Goal: Obtain resource: Obtain resource

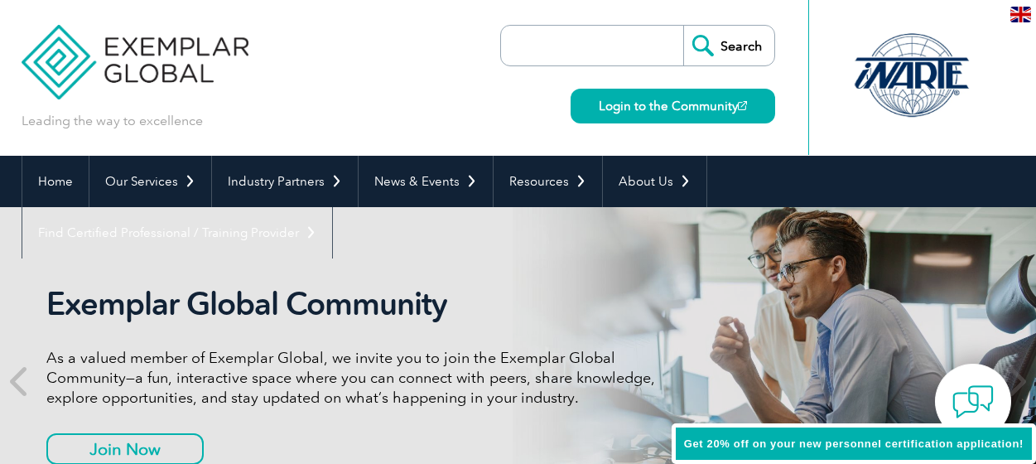
scroll to position [91, 0]
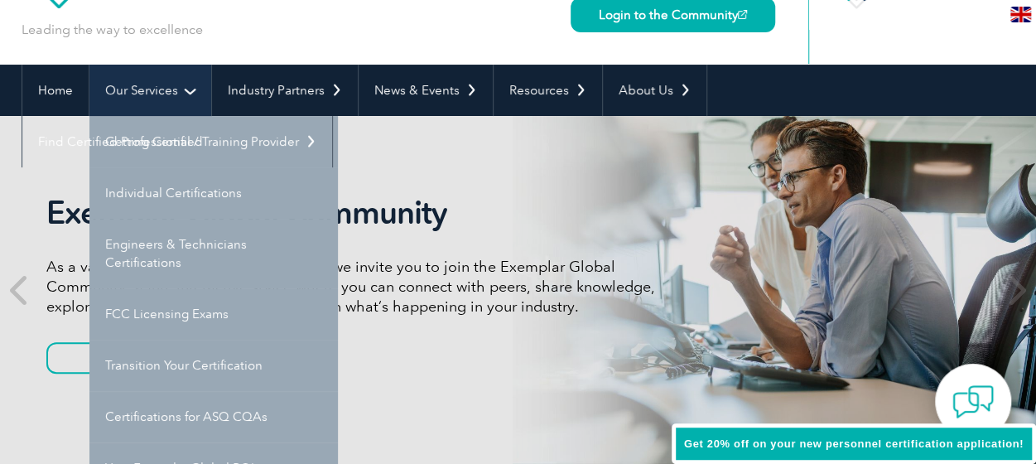
click at [190, 90] on link "Our Services" at bounding box center [150, 90] width 122 height 51
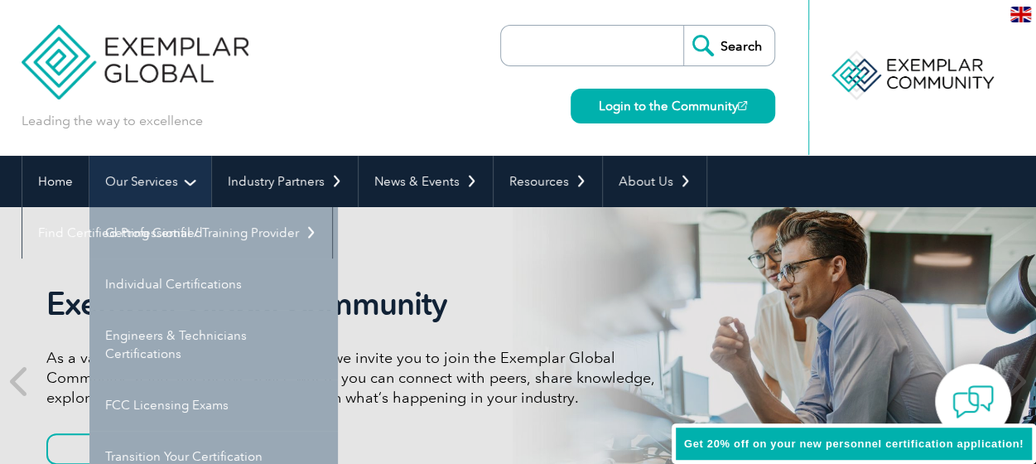
click at [185, 180] on link "Our Services" at bounding box center [150, 181] width 122 height 51
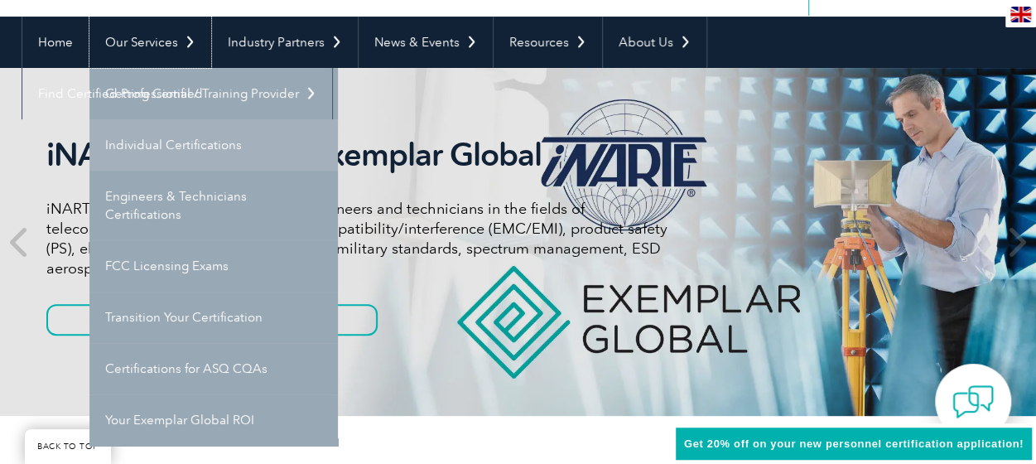
scroll to position [166, 0]
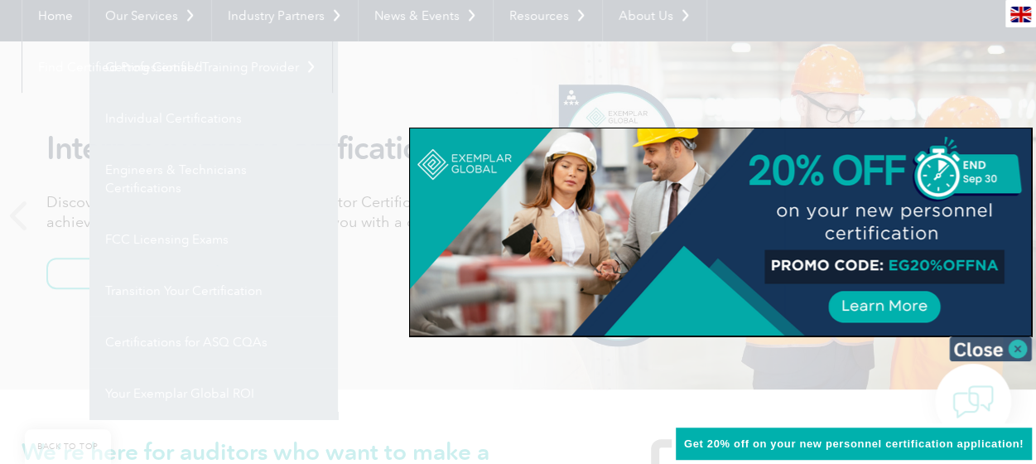
click at [1021, 347] on img at bounding box center [990, 348] width 83 height 25
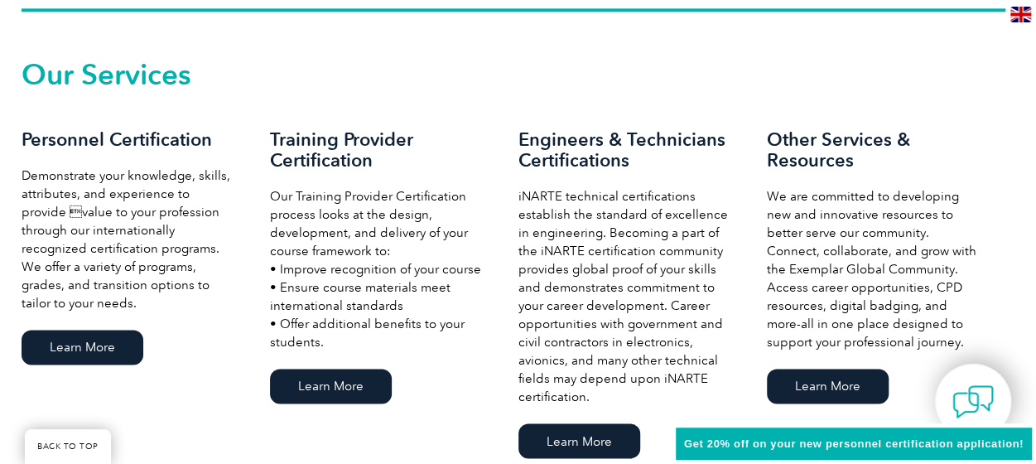
scroll to position [1159, 0]
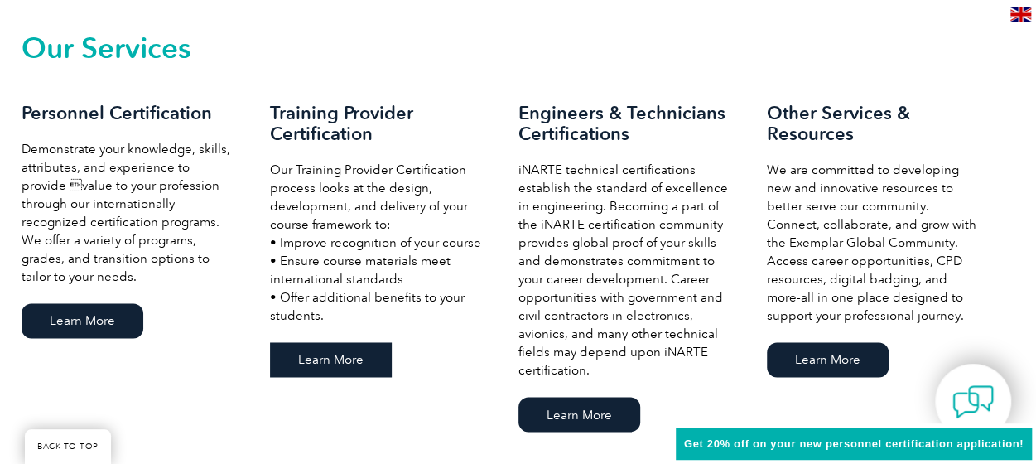
click at [350, 374] on link "Learn More" at bounding box center [331, 359] width 122 height 35
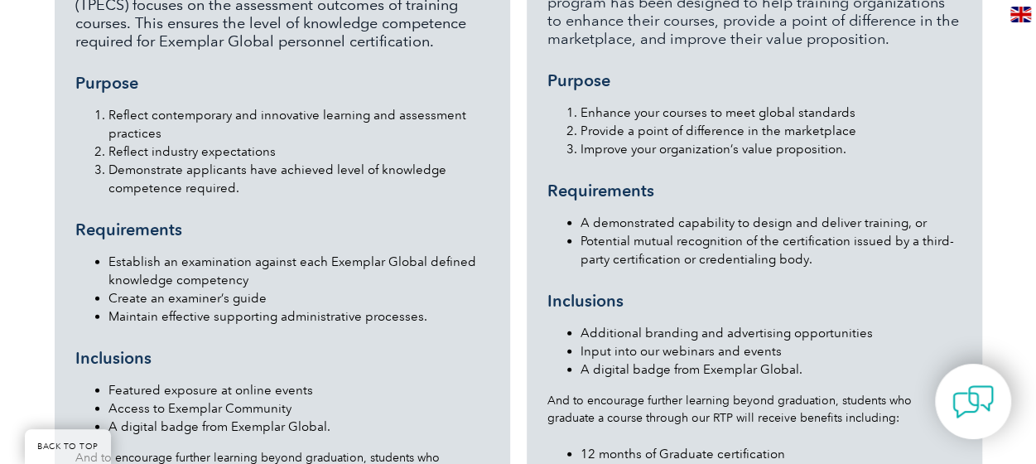
scroll to position [1803, 0]
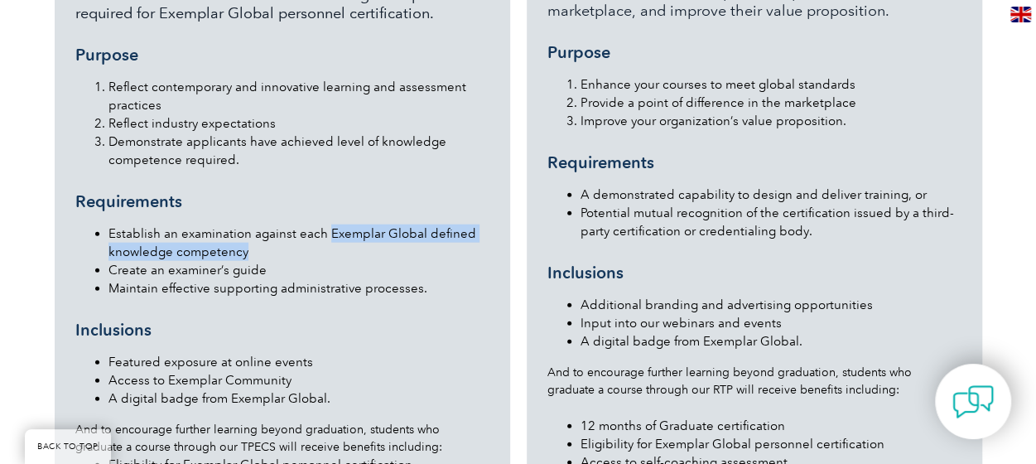
drag, startPoint x: 327, startPoint y: 195, endPoint x: 328, endPoint y: 216, distance: 21.5
click at [328, 224] on li "Establish an examination against each Exemplar Global defined knowledge compete…" at bounding box center [298, 242] width 381 height 36
copy li "Exemplar Global defined knowledge competency"
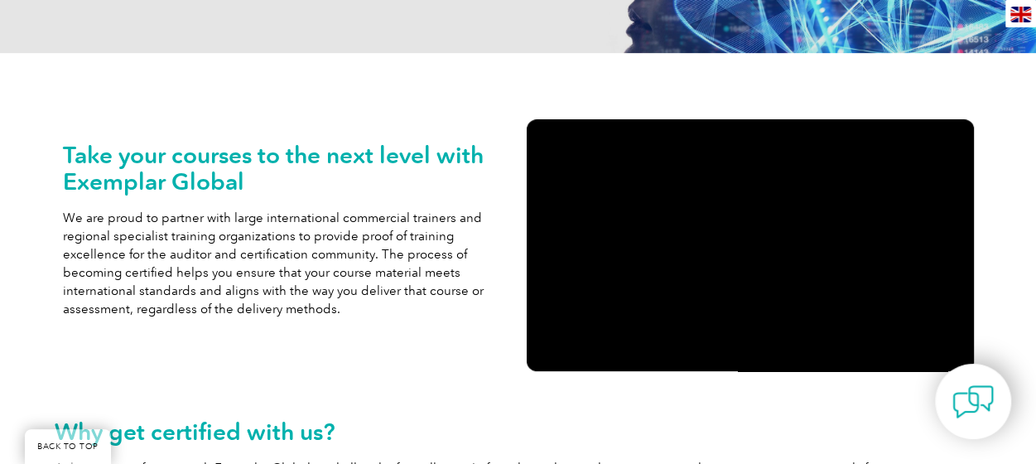
scroll to position [0, 0]
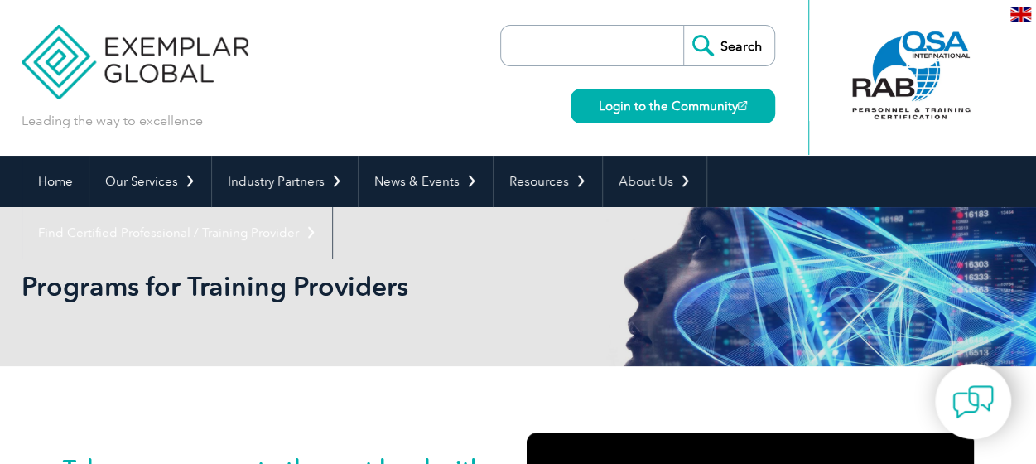
click at [546, 46] on input "search" at bounding box center [596, 46] width 174 height 40
paste input "Exemplar Global defined knowledge competency"
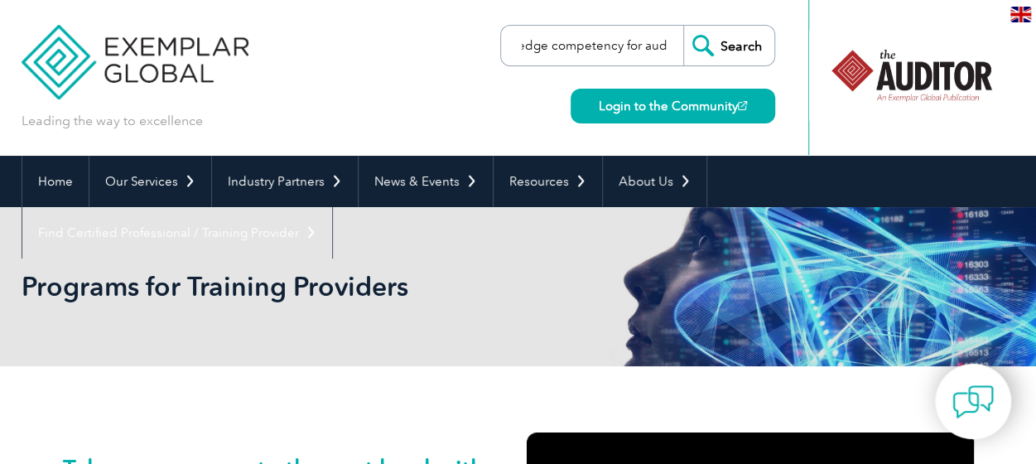
scroll to position [0, 199]
type input "Exemplar Global defined knowledge competency for auditor"
click at [683, 26] on input "Search" at bounding box center [728, 46] width 91 height 40
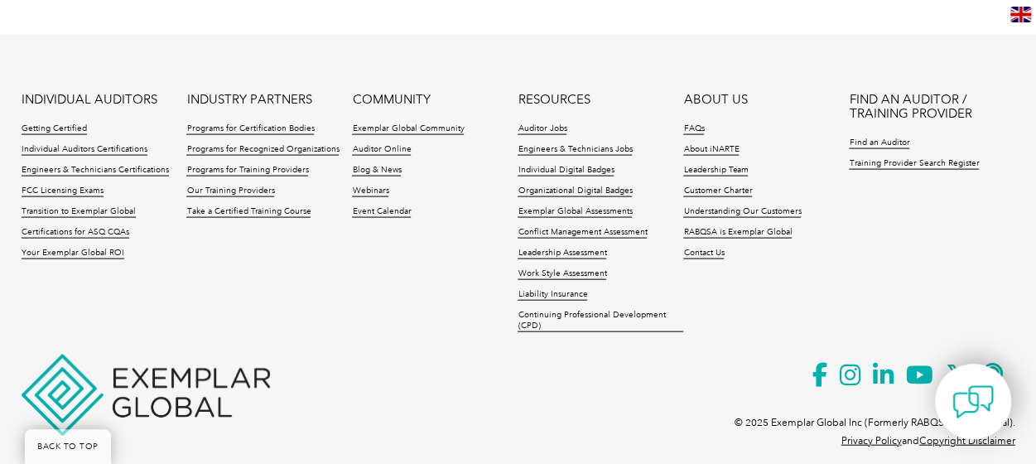
scroll to position [1657, 0]
click at [542, 123] on link "Auditor Jobs" at bounding box center [541, 129] width 49 height 12
click at [886, 113] on li "FIND AN AUDITOR / TRAINING PROVIDER Find an Auditor Training Provider Search Re…" at bounding box center [932, 136] width 166 height 86
click at [884, 137] on link "Find an Auditor" at bounding box center [879, 143] width 60 height 12
click at [98, 144] on link "Individual Auditors Certifications" at bounding box center [85, 150] width 126 height 12
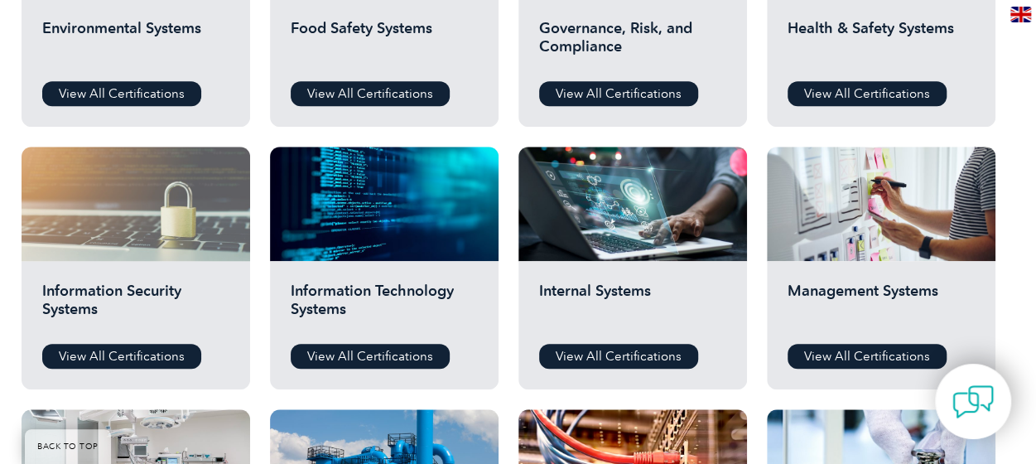
scroll to position [745, 0]
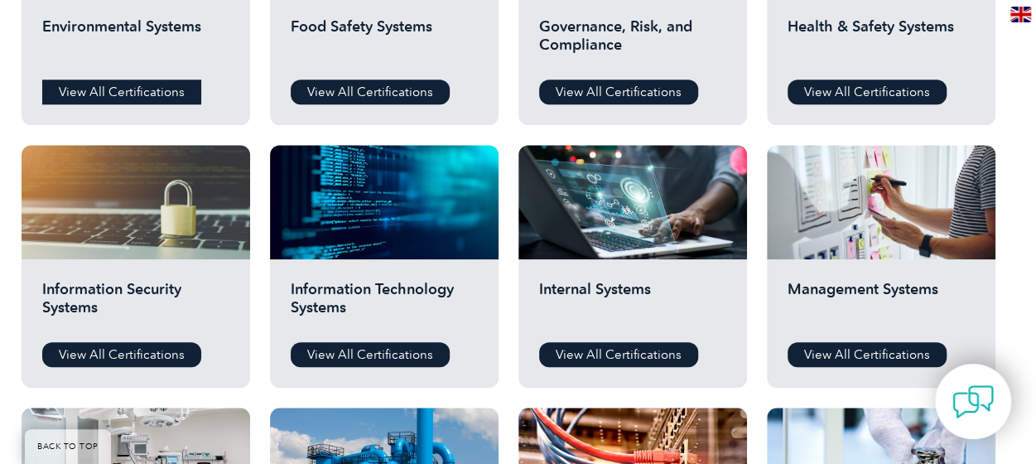
click at [145, 94] on link "View All Certifications" at bounding box center [121, 91] width 159 height 25
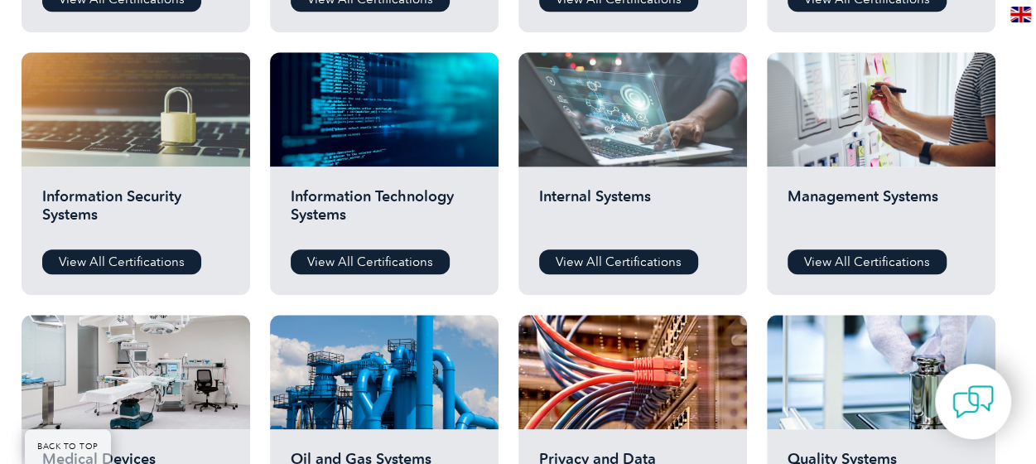
scroll to position [828, 0]
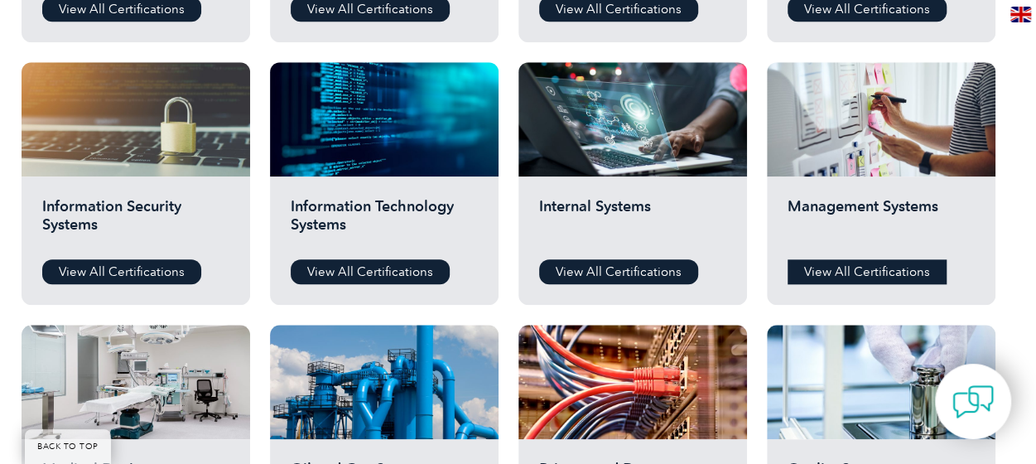
click at [843, 267] on link "View All Certifications" at bounding box center [866, 271] width 159 height 25
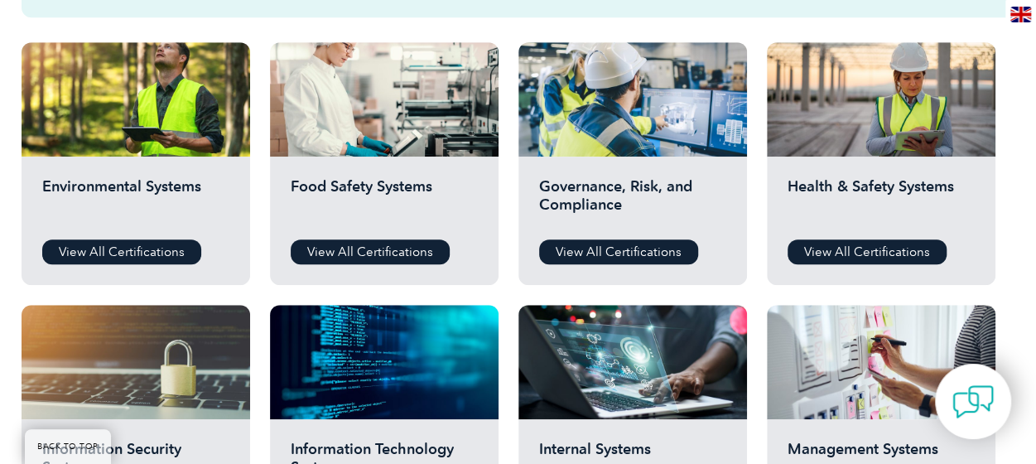
scroll to position [580, 0]
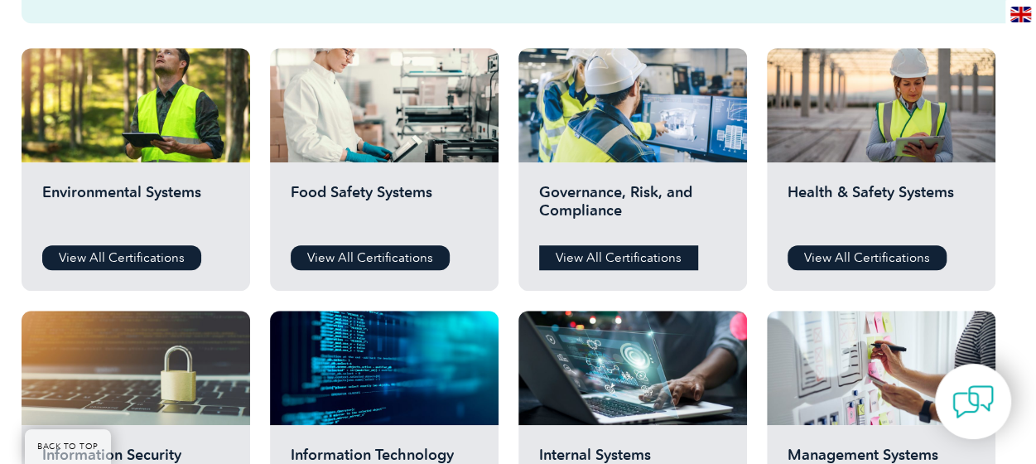
click at [604, 257] on link "View All Certifications" at bounding box center [618, 257] width 159 height 25
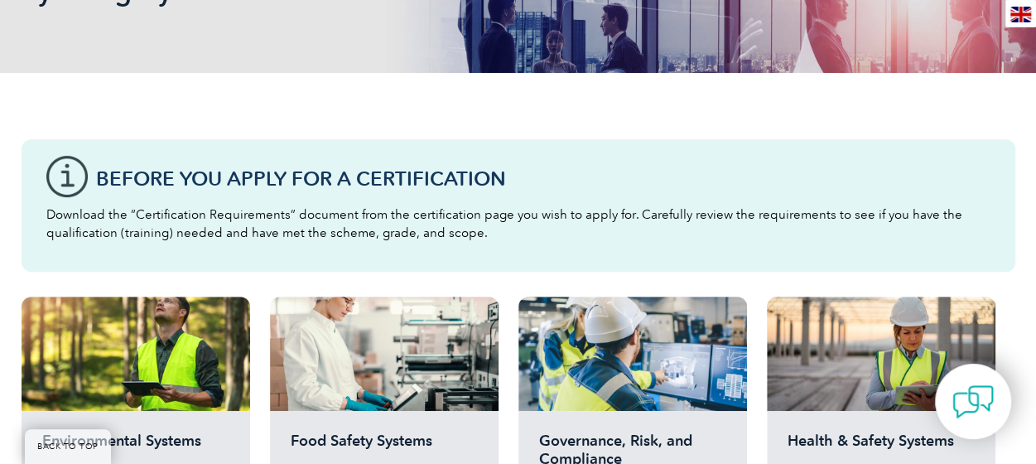
scroll to position [497, 0]
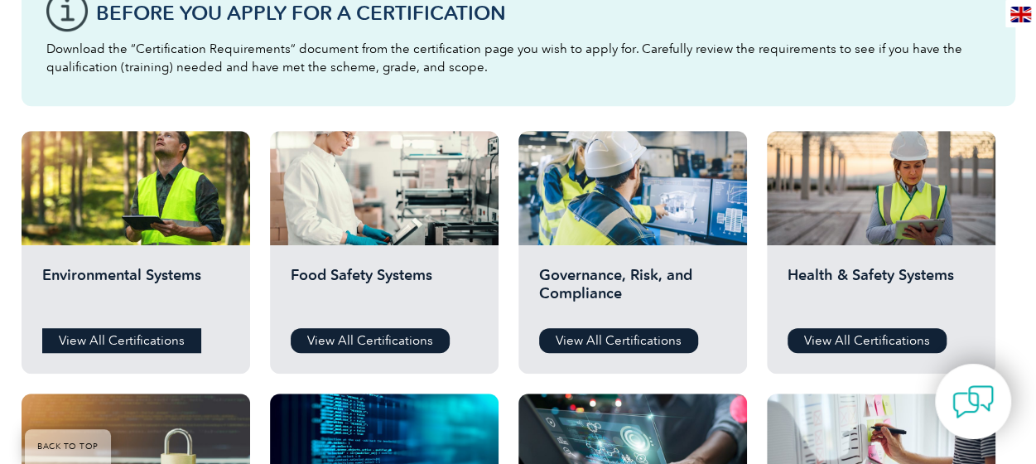
click at [86, 332] on link "View All Certifications" at bounding box center [121, 340] width 159 height 25
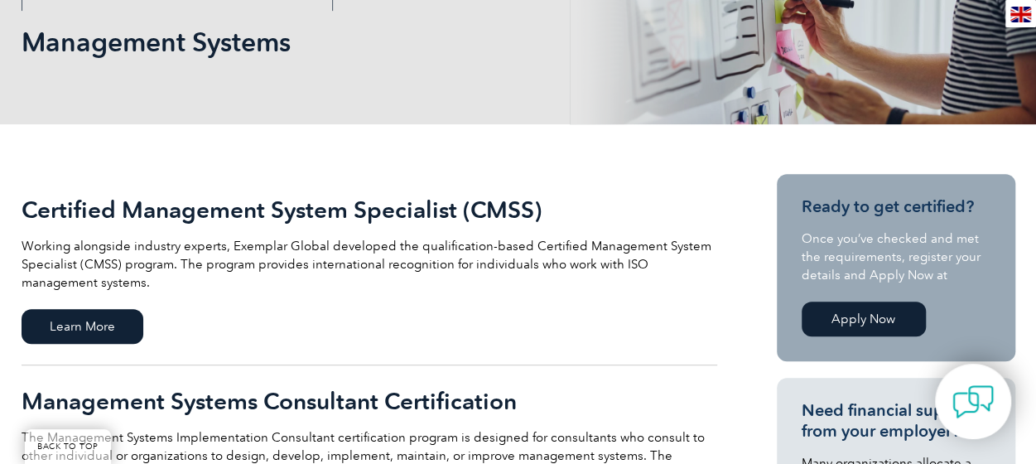
scroll to position [248, 0]
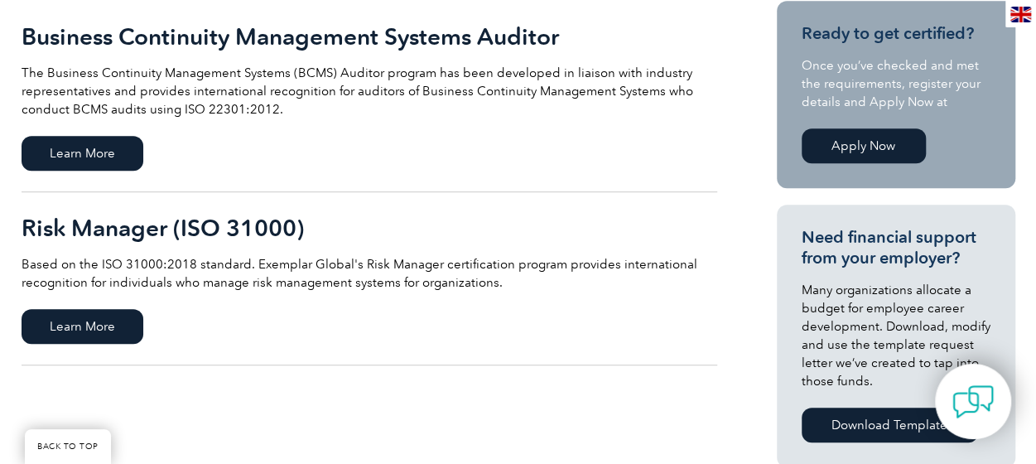
scroll to position [248, 0]
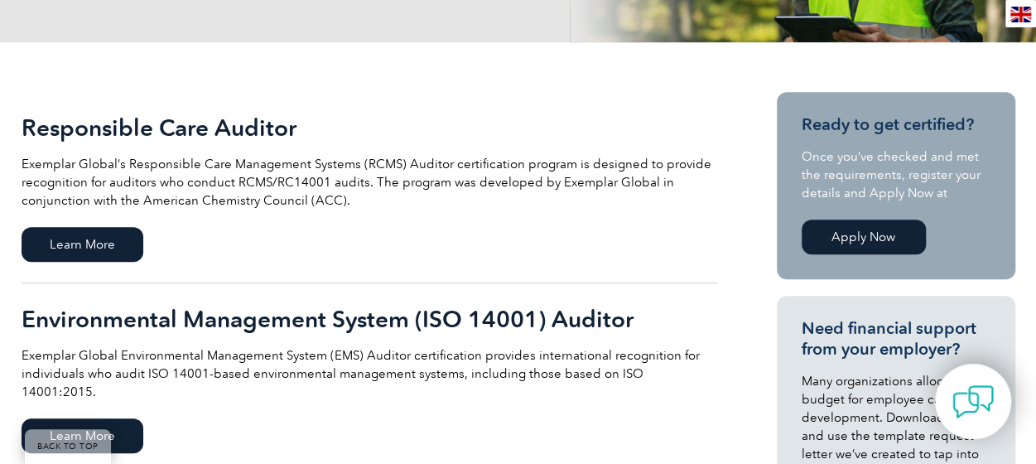
scroll to position [331, 0]
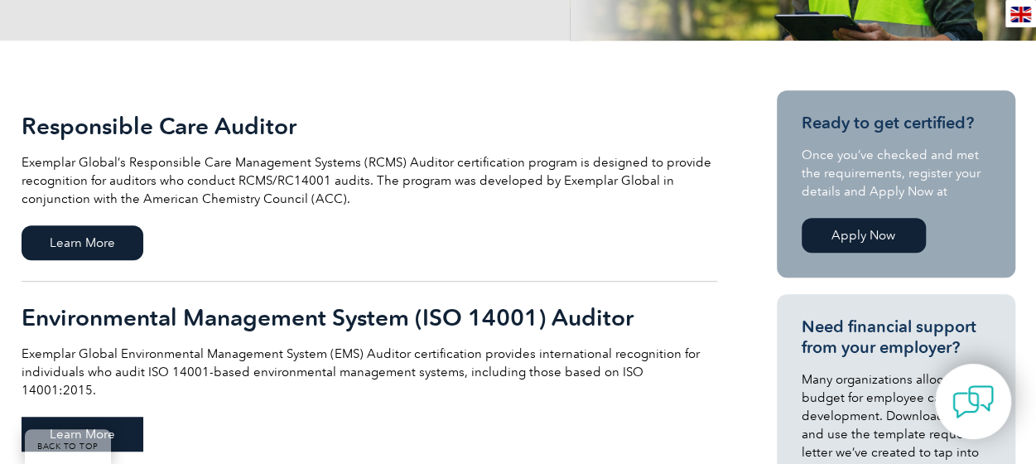
click at [89, 416] on span "Learn More" at bounding box center [83, 433] width 122 height 35
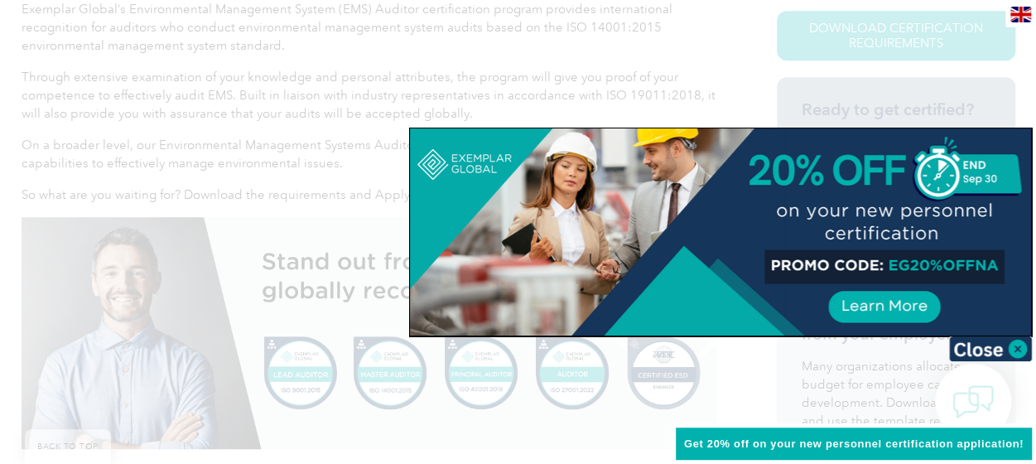
scroll to position [561, 0]
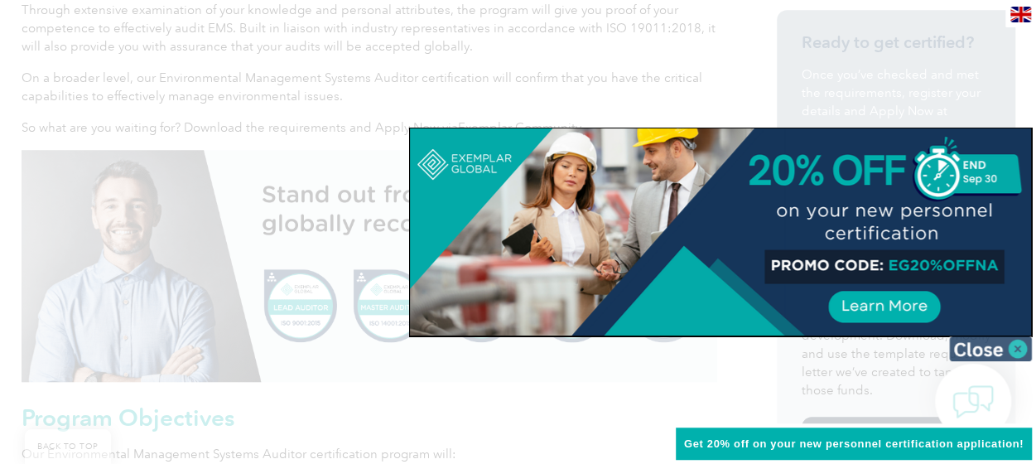
click at [998, 346] on img at bounding box center [990, 348] width 83 height 25
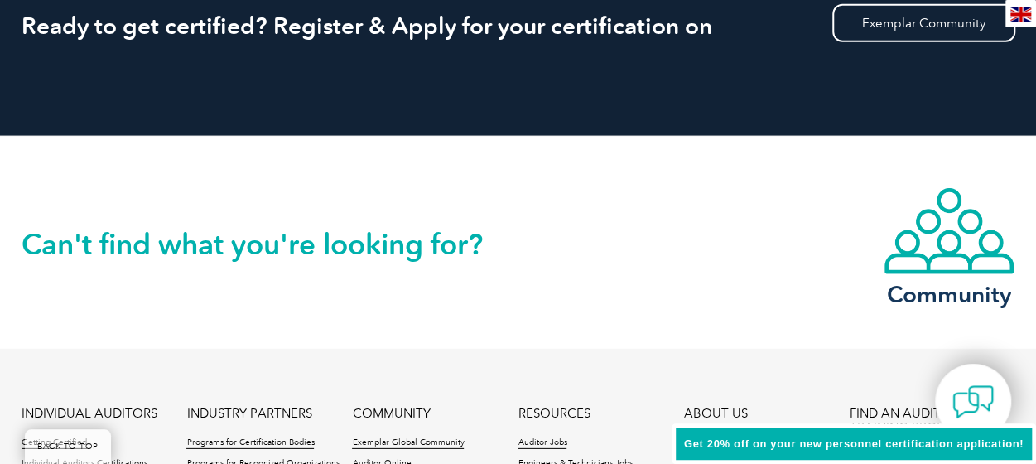
scroll to position [2167, 0]
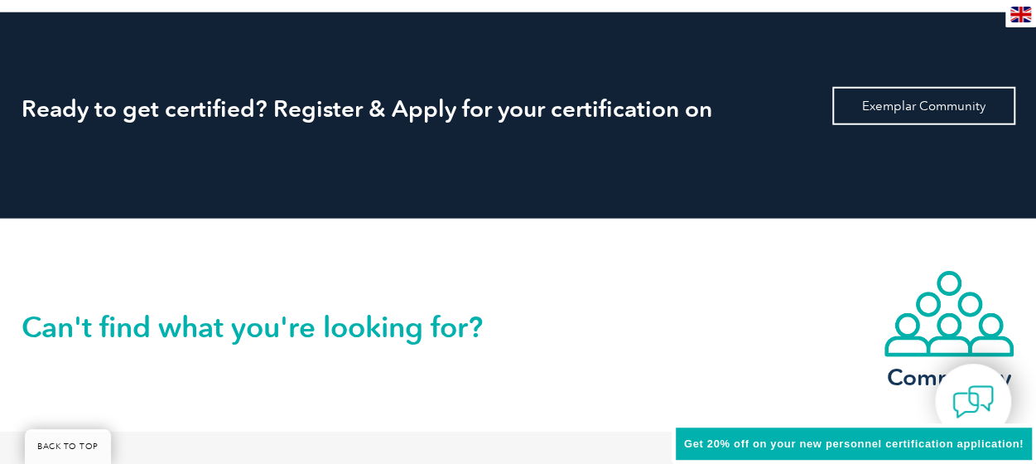
click at [893, 103] on link "Exemplar Community" at bounding box center [923, 106] width 183 height 38
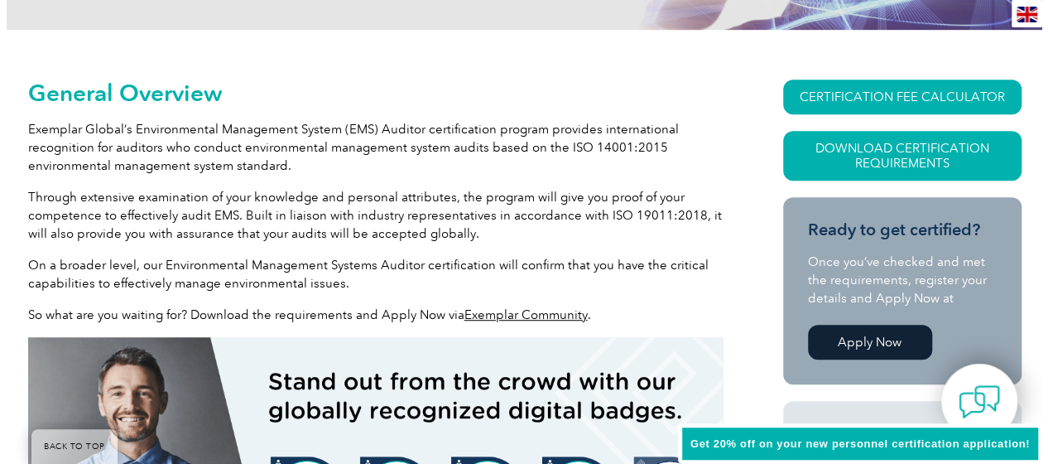
scroll to position [263, 0]
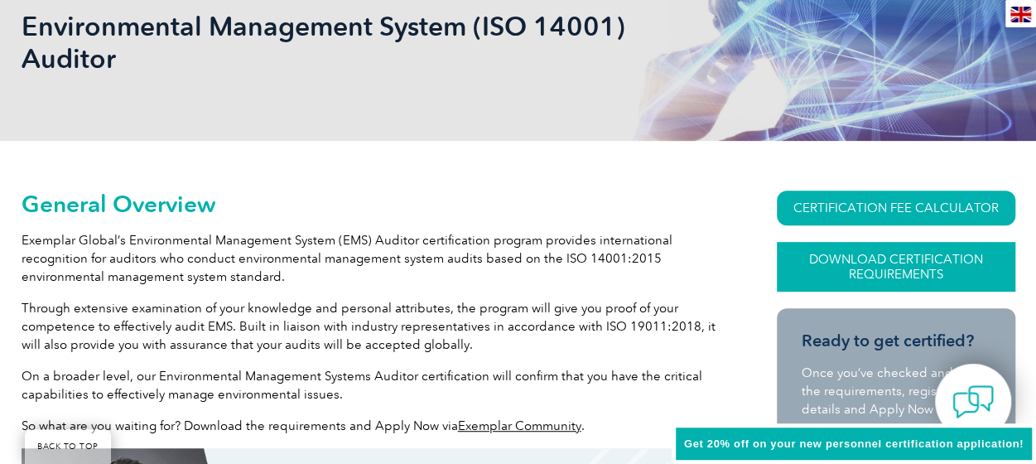
click at [881, 261] on link "Download Certification Requirements" at bounding box center [896, 267] width 238 height 50
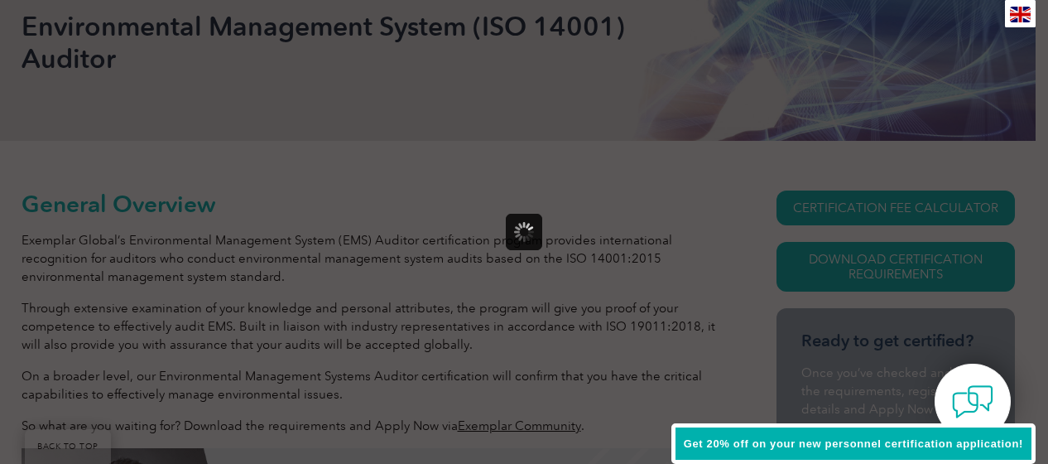
scroll to position [0, 0]
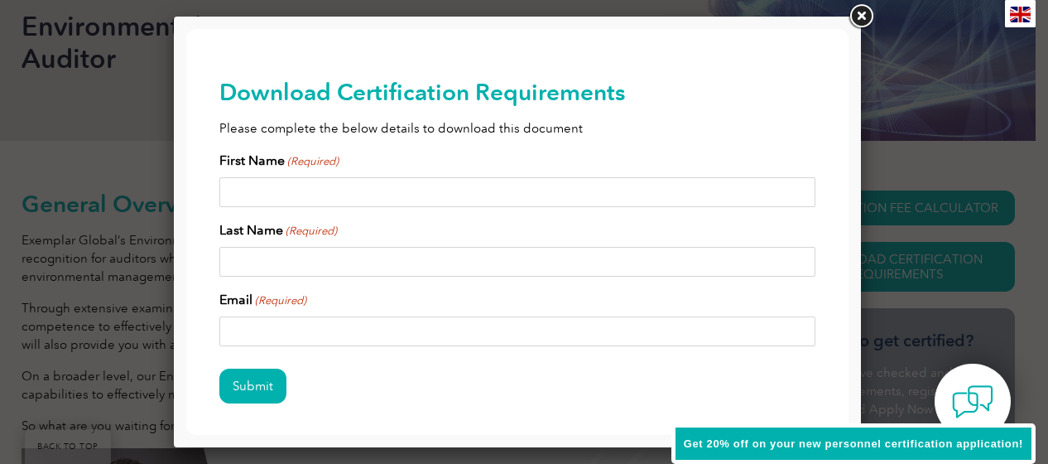
click at [316, 192] on input "First Name (Required)" at bounding box center [517, 192] width 596 height 30
type input "Tatjana"
click at [278, 254] on input "Last Name (Required)" at bounding box center [517, 262] width 596 height 30
type input "Nedelkoska"
click at [259, 330] on input "Email (Required)" at bounding box center [517, 331] width 596 height 30
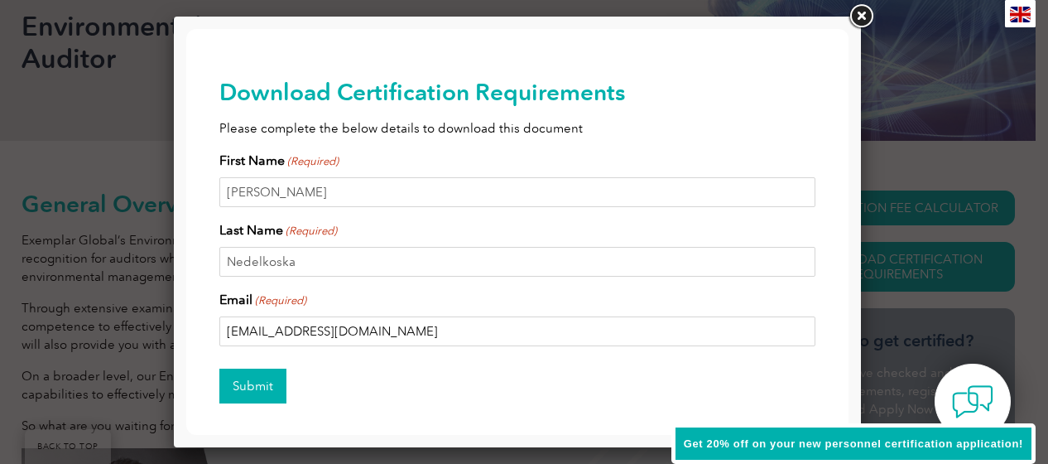
type input "tatjana.nedelkoska@dcceew.nsw.gov.au"
click at [260, 382] on input "Submit" at bounding box center [252, 385] width 67 height 35
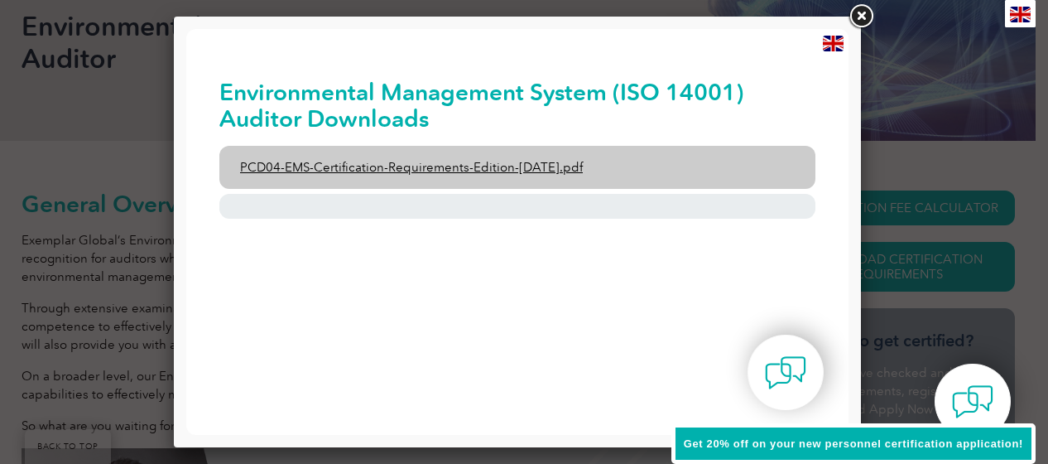
click at [421, 173] on link "PCD04-EMS-Certification-Requirements-Edition-2-April-2022.pdf" at bounding box center [517, 167] width 596 height 43
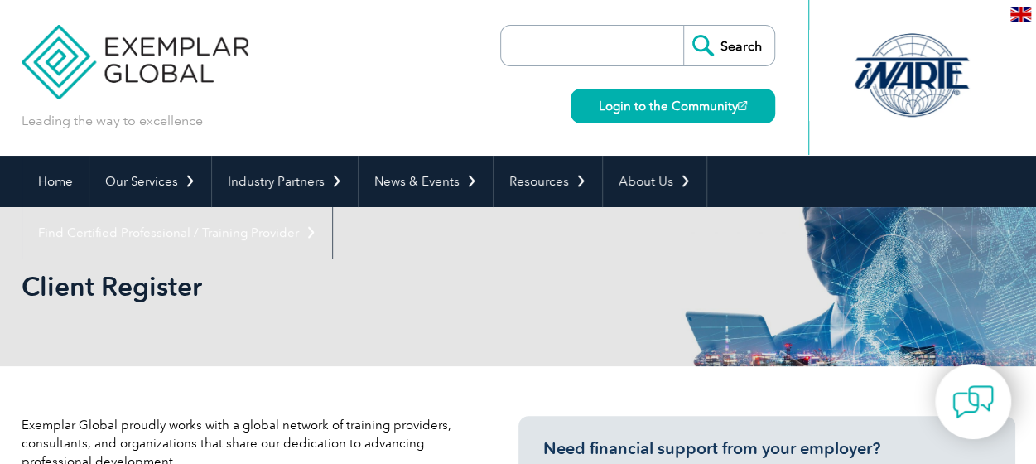
click at [557, 52] on input "search" at bounding box center [596, 46] width 174 height 40
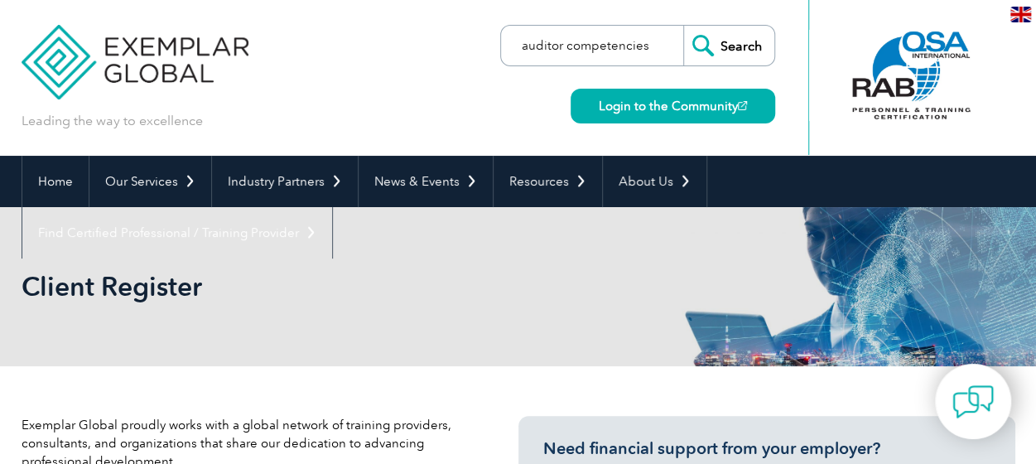
type input "auditor competencies"
click at [683, 26] on input "Search" at bounding box center [728, 46] width 91 height 40
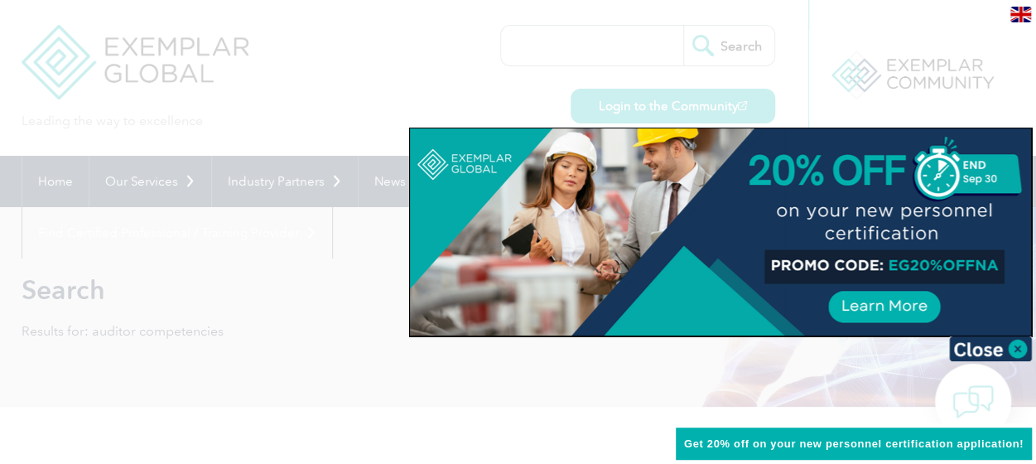
click at [389, 339] on div at bounding box center [518, 232] width 1036 height 464
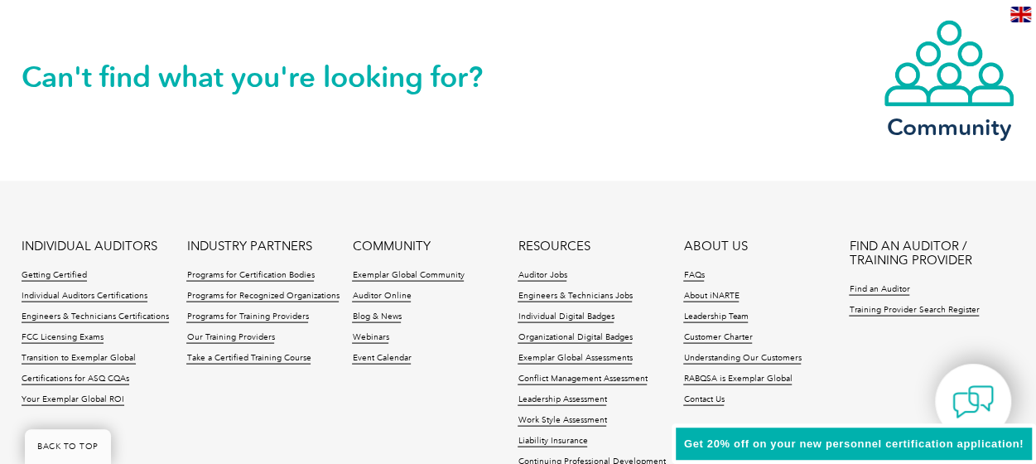
scroll to position [1657, 0]
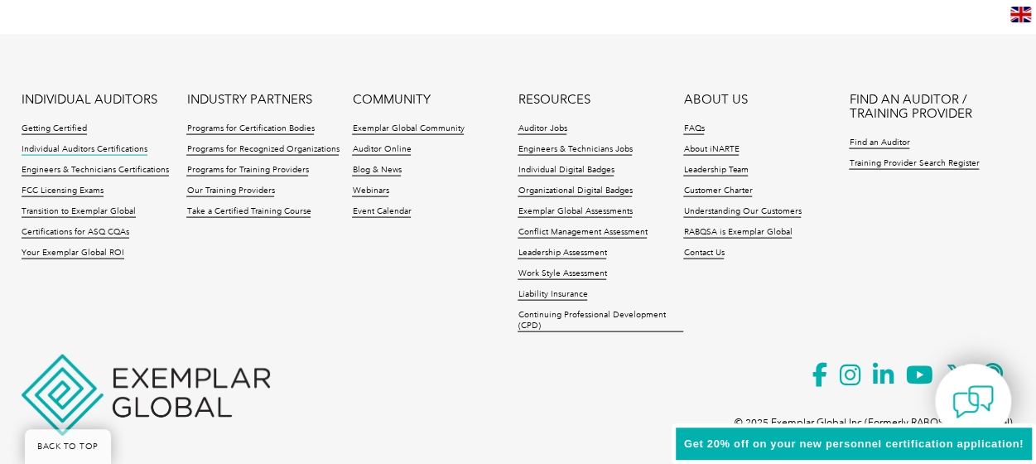
click at [66, 144] on link "Individual Auditors Certifications" at bounding box center [85, 150] width 126 height 12
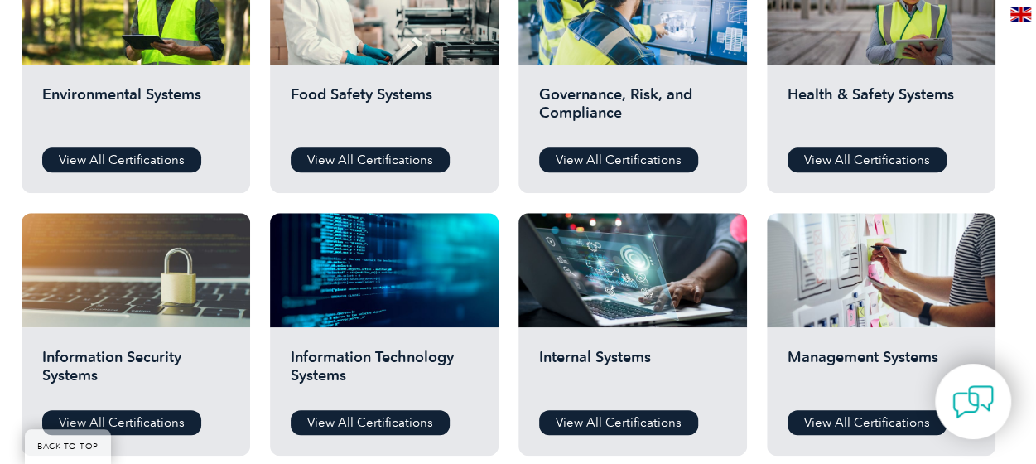
scroll to position [745, 0]
